Goal: Information Seeking & Learning: Learn about a topic

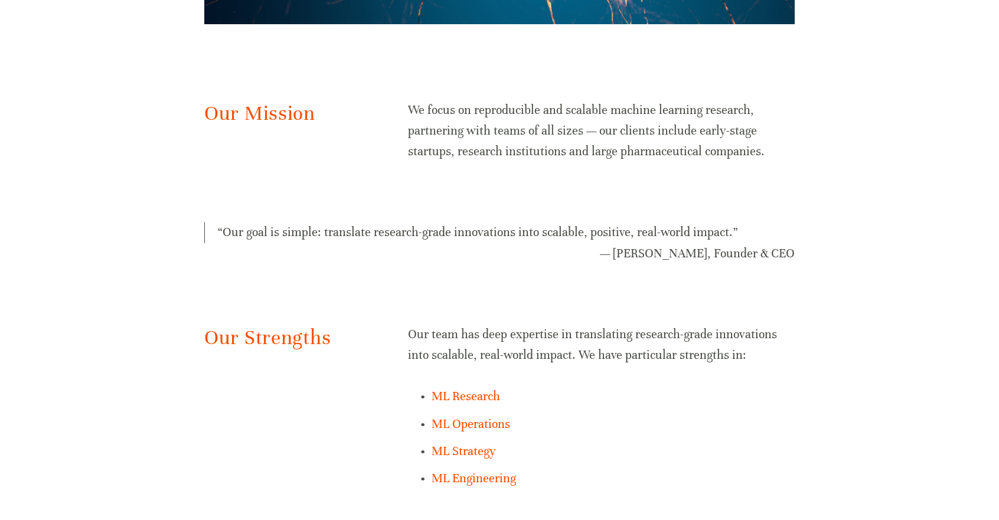
scroll to position [677, 0]
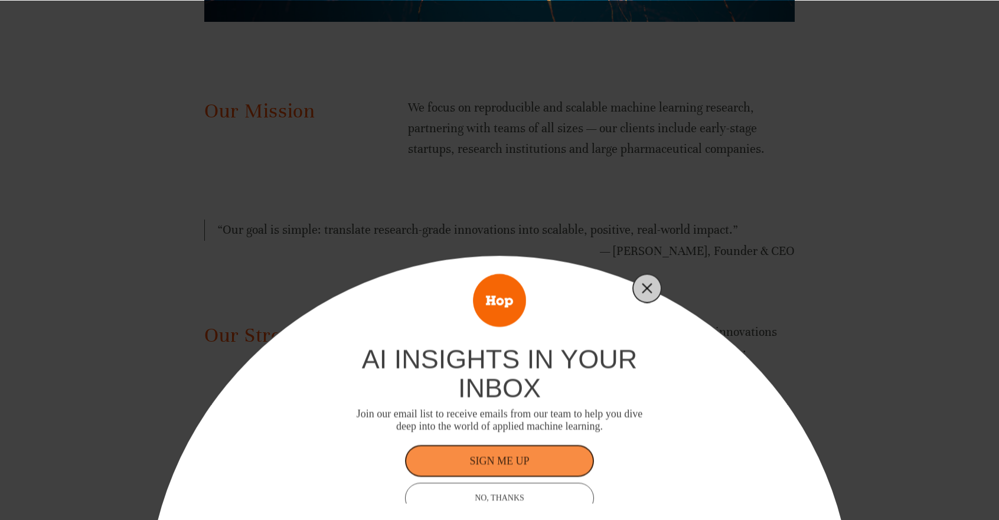
click at [645, 289] on line "Close" at bounding box center [647, 288] width 8 height 8
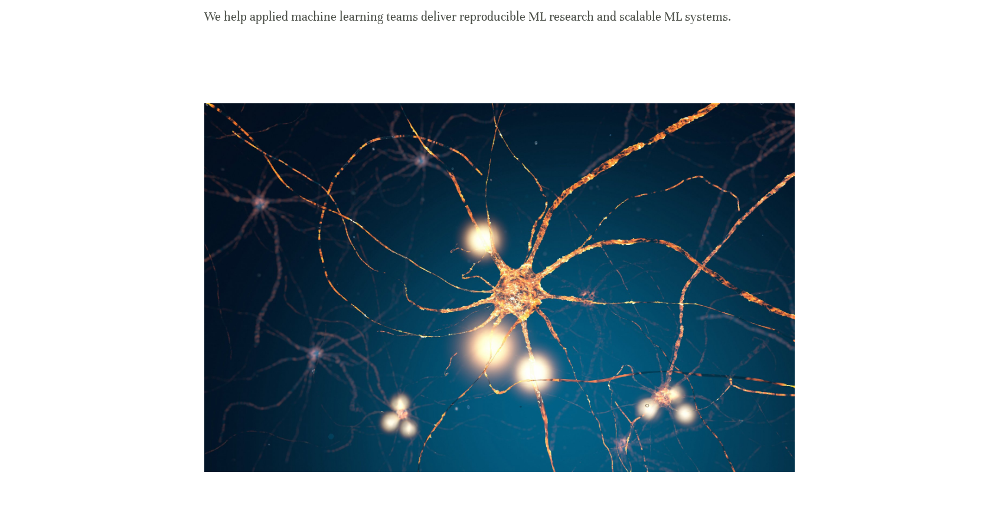
scroll to position [0, 0]
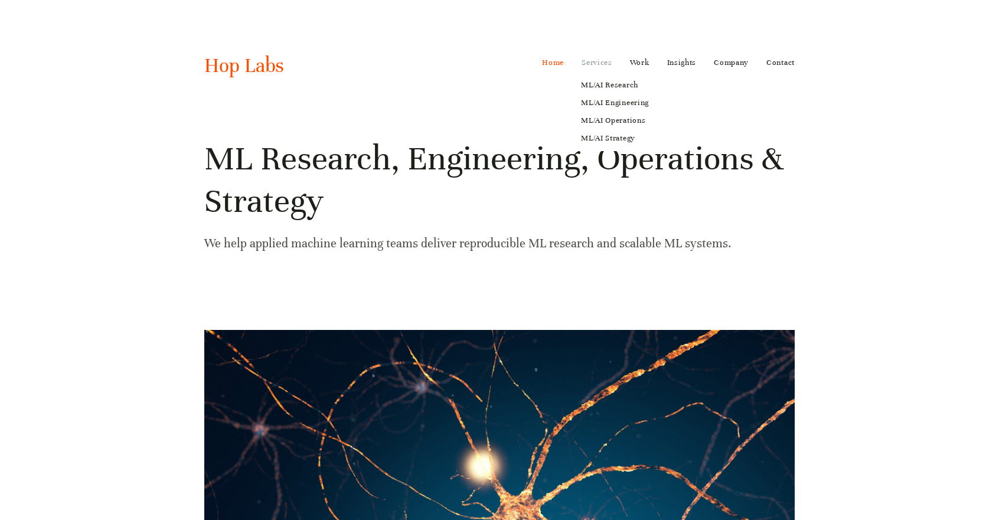
click at [595, 63] on link "Services" at bounding box center [596, 62] width 31 height 19
click at [588, 87] on link "ML/AI Research" at bounding box center [615, 85] width 84 height 18
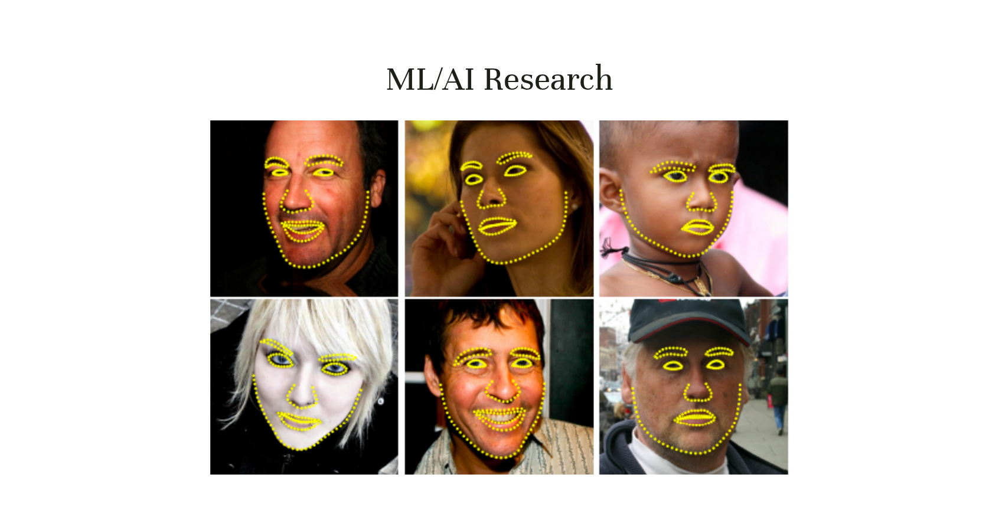
scroll to position [37, 0]
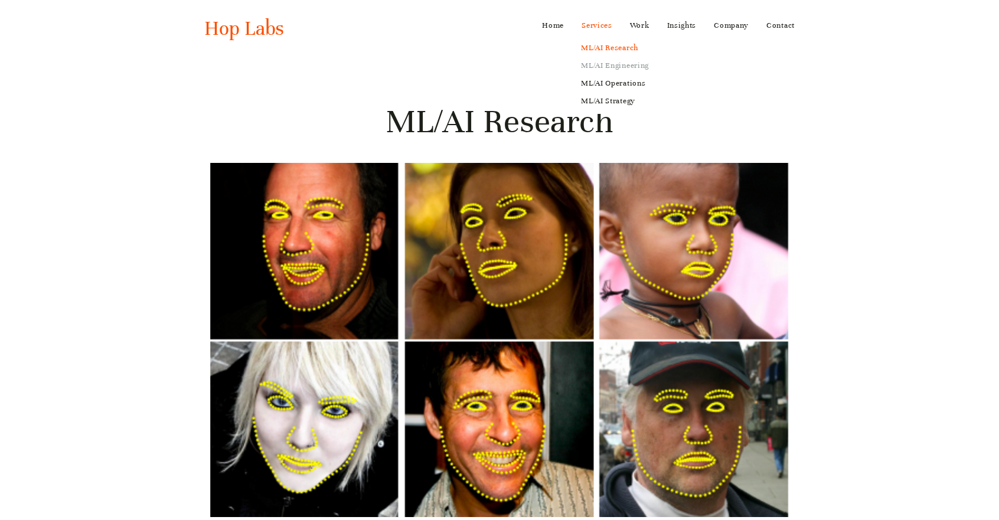
click at [603, 62] on link "ML/AI Engineering" at bounding box center [615, 66] width 84 height 18
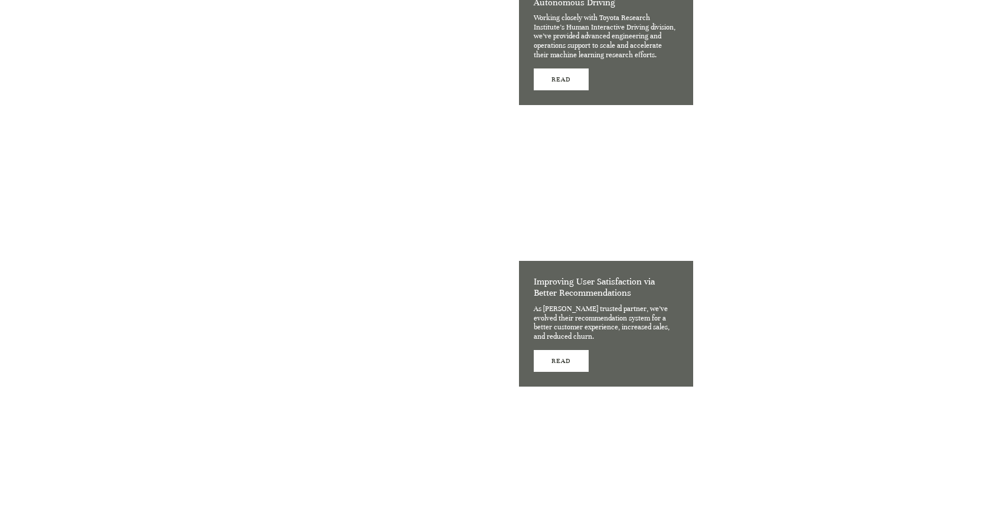
scroll to position [2657, 0]
